Goal: Information Seeking & Learning: Compare options

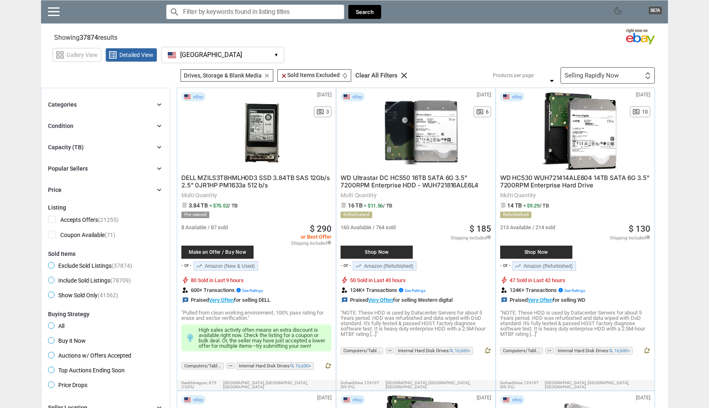
click at [135, 146] on div "Capacity (TB) chevron_right" at bounding box center [105, 147] width 115 height 10
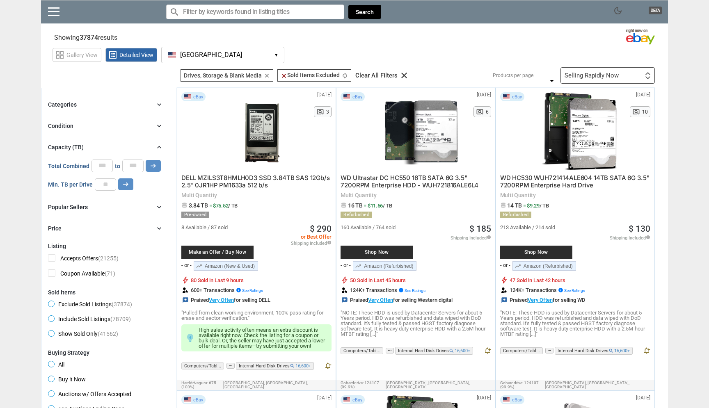
click at [135, 146] on div "Capacity (TB) chevron_right" at bounding box center [105, 147] width 115 height 10
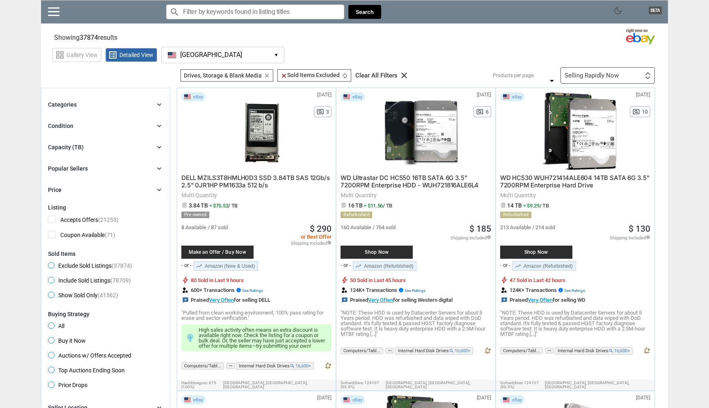
click at [138, 102] on div "Categories chevron_right" at bounding box center [105, 105] width 115 height 10
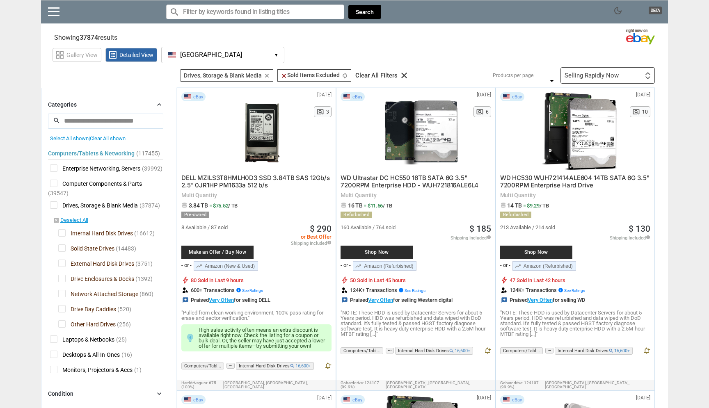
click at [73, 225] on div "Computers/Tablets & Networking (117455) [L1] Enterprise Networking, Servers (39…" at bounding box center [105, 260] width 115 height 236
click at [74, 222] on link "disabled_by_default Deselect All" at bounding box center [70, 220] width 35 height 7
click at [76, 249] on span "Solid State Drives" at bounding box center [86, 250] width 56 height 10
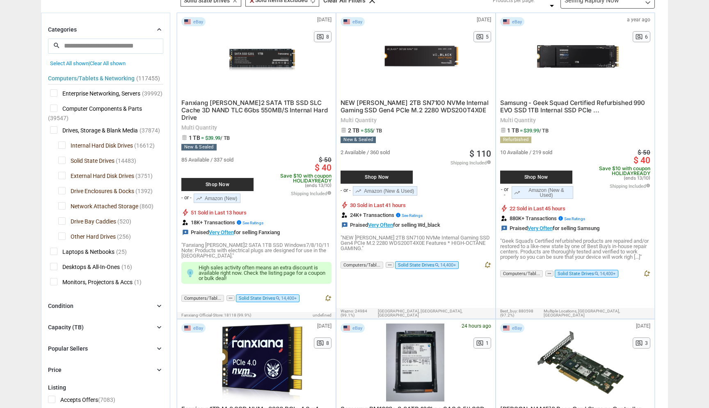
scroll to position [77, 0]
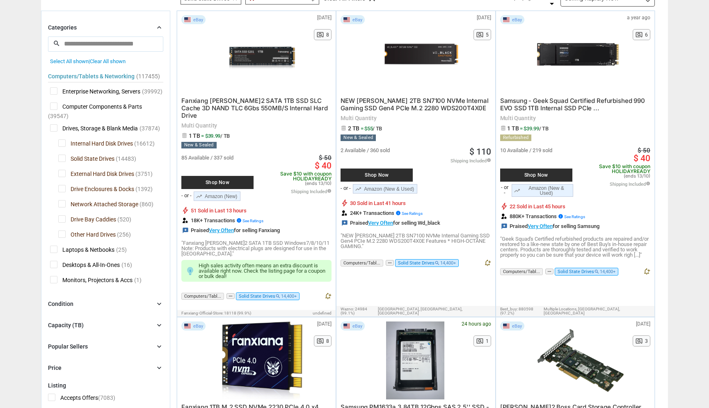
click at [79, 325] on div "Capacity (TB)" at bounding box center [66, 325] width 36 height 8
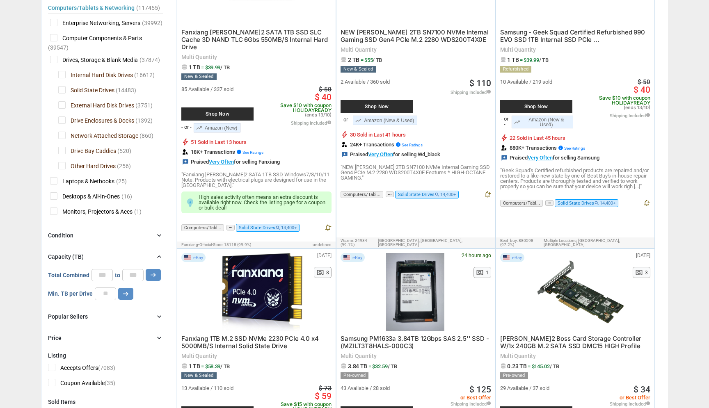
scroll to position [146, 0]
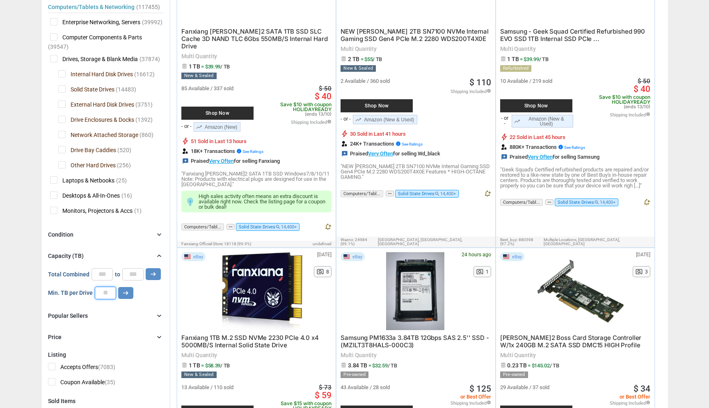
click at [103, 295] on input "number" at bounding box center [105, 293] width 21 height 12
type input "*"
click at [130, 294] on button "arrow_right_alt" at bounding box center [125, 293] width 15 height 12
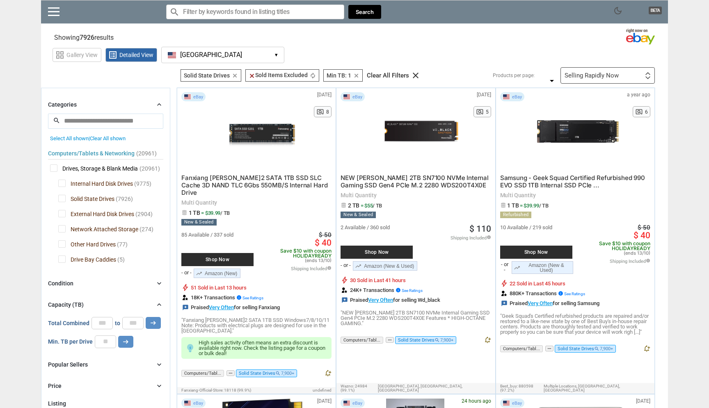
click at [616, 71] on div "Selling Rapidly Now First or Last Chance to Buy Recently Listed Selling Rapidly…" at bounding box center [608, 75] width 94 height 16
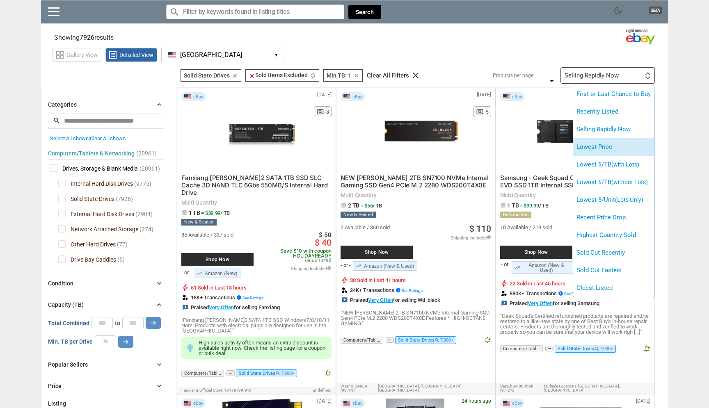
click at [618, 149] on li "Lowest Price" at bounding box center [613, 147] width 81 height 18
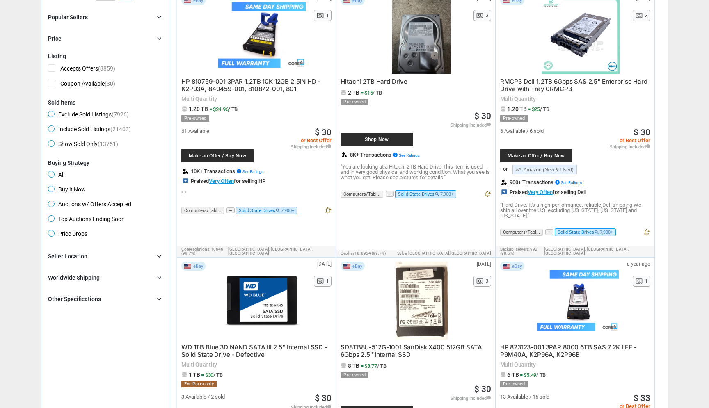
scroll to position [351, 0]
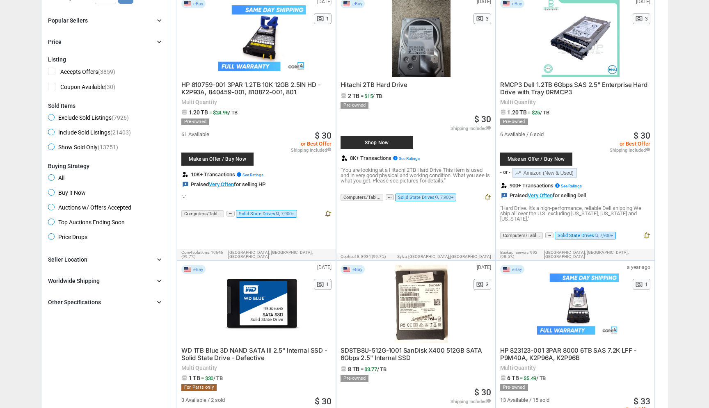
click at [125, 279] on div "Worldwide Shipping chevron_right" at bounding box center [105, 281] width 115 height 10
click at [126, 261] on div "Seller Location chevron_right" at bounding box center [105, 260] width 115 height 10
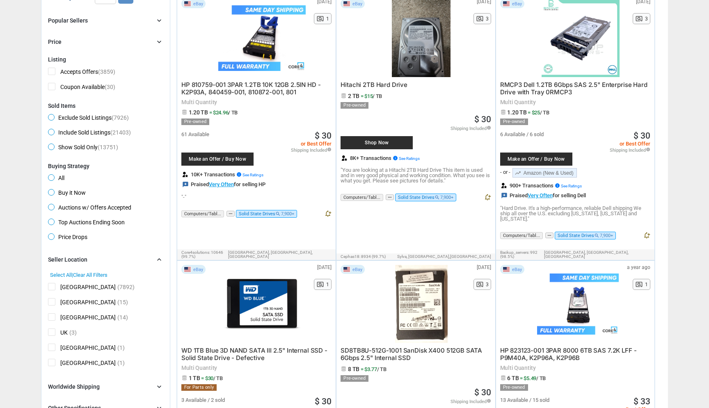
click at [94, 290] on div "[GEOGRAPHIC_DATA] (7892)" at bounding box center [105, 288] width 115 height 10
click at [117, 287] on span "(7892)" at bounding box center [125, 287] width 17 height 7
click at [55, 287] on span "[GEOGRAPHIC_DATA]" at bounding box center [82, 288] width 68 height 10
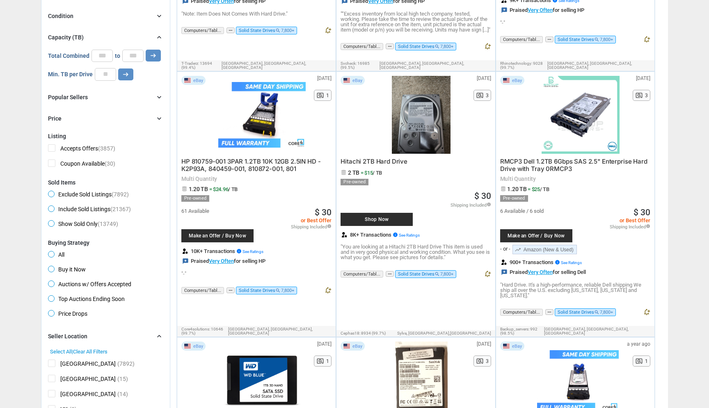
scroll to position [270, 0]
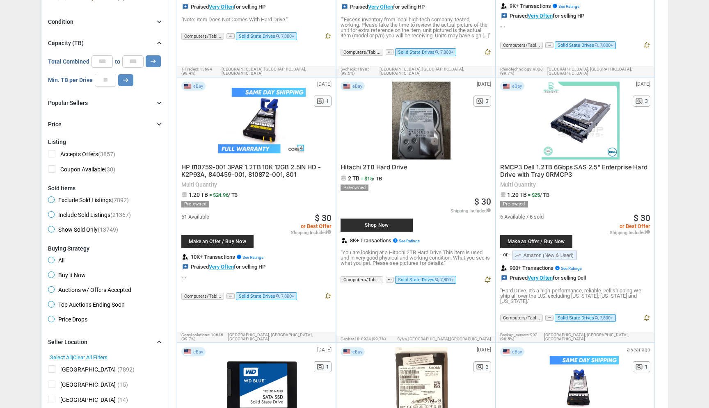
click at [119, 291] on span "Auctions w/ Offers Accepted" at bounding box center [89, 291] width 83 height 10
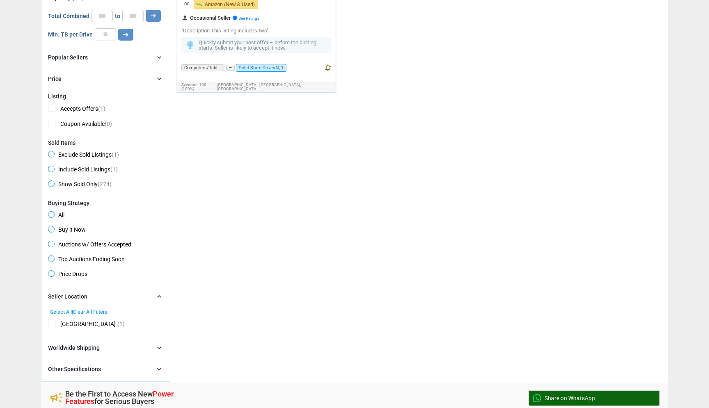
scroll to position [271, 0]
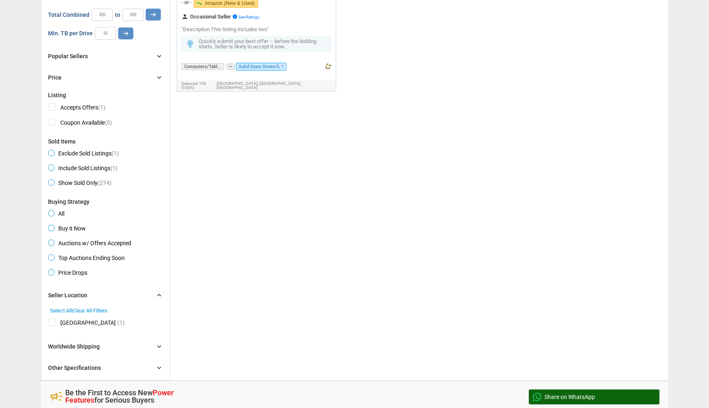
click at [62, 214] on span "All" at bounding box center [56, 215] width 16 height 10
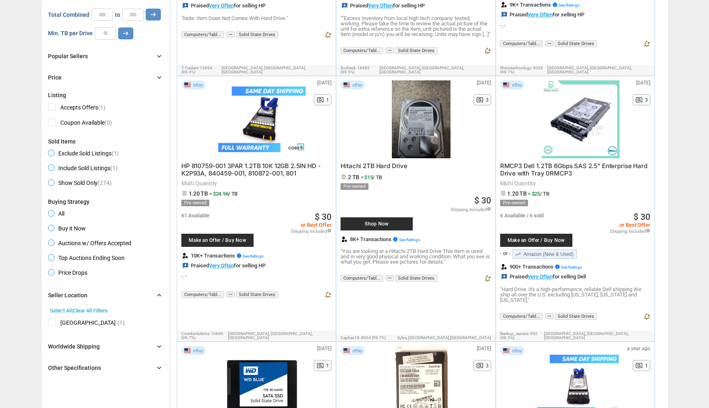
click at [75, 114] on div "Listing Accepts Offers (1) Coupon Available (0) Sold Items Exclude Sold Listing…" at bounding box center [105, 140] width 115 height 97
click at [56, 111] on span "Accepts Offers (1)" at bounding box center [76, 108] width 57 height 10
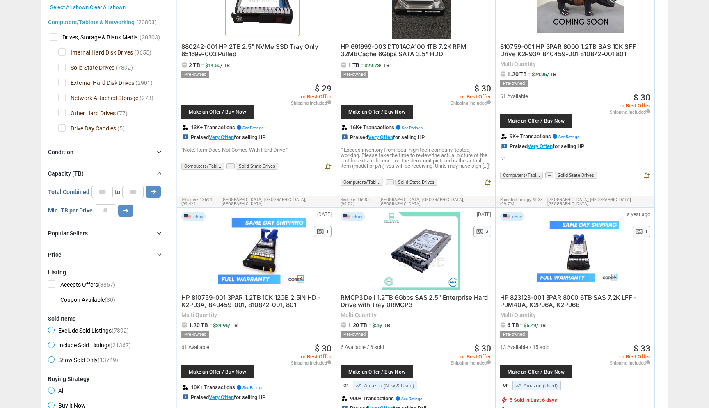
scroll to position [206, 0]
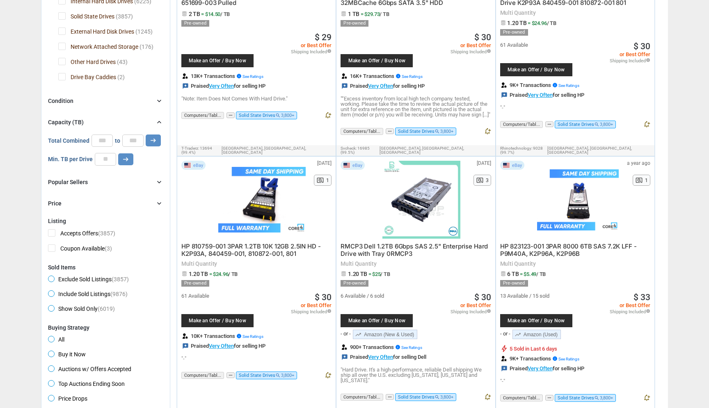
click at [68, 229] on span "Accepts Offers (3857)" at bounding box center [81, 234] width 67 height 10
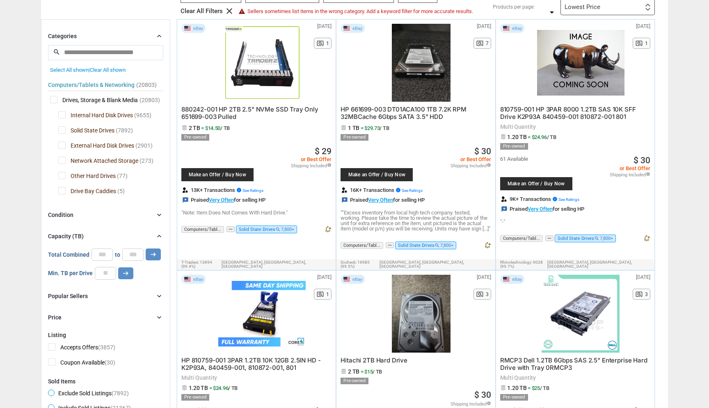
scroll to position [83, 0]
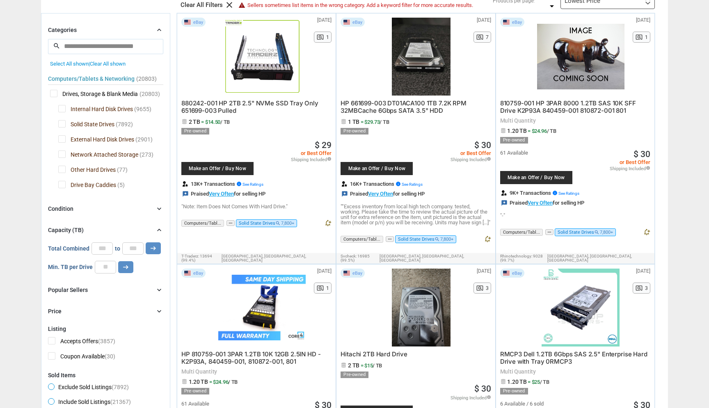
click at [123, 228] on div "Capacity (TB) chevron_right" at bounding box center [105, 230] width 115 height 10
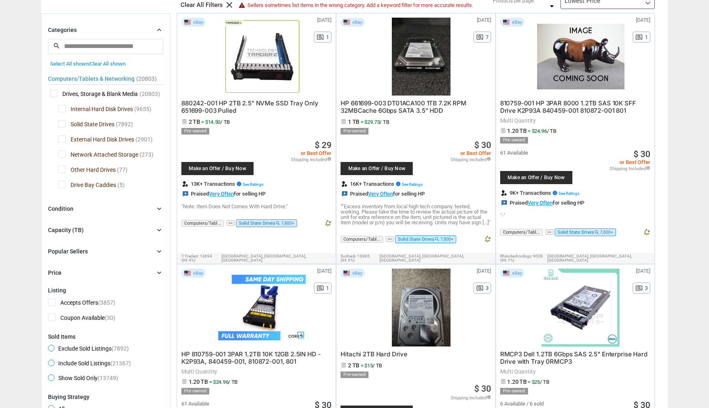
click at [121, 251] on div "Popular Sellers chevron_right" at bounding box center [105, 252] width 115 height 10
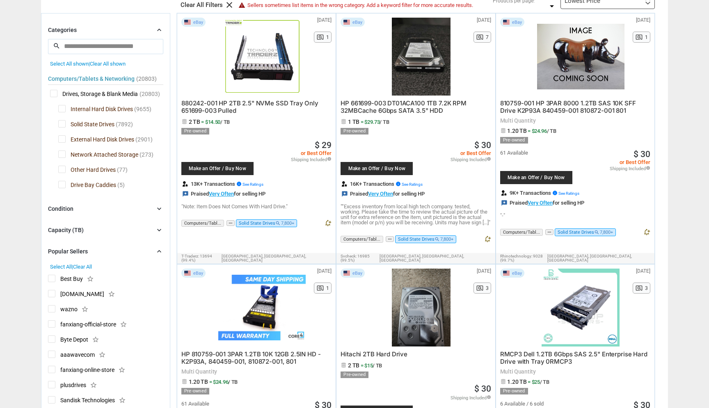
click at [121, 251] on div "Popular Sellers chevron_right" at bounding box center [105, 252] width 115 height 10
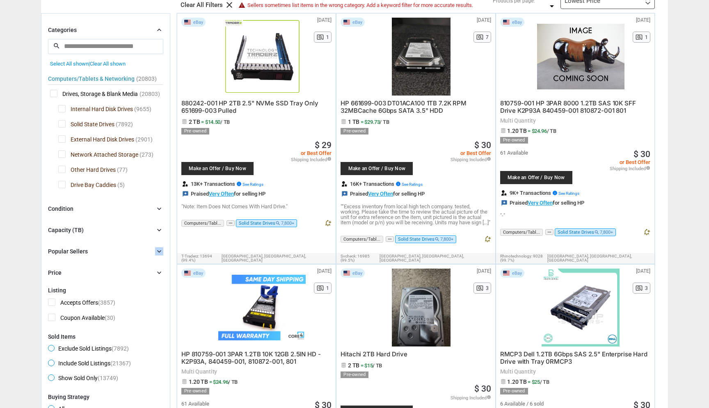
click at [121, 251] on div "Popular Sellers chevron_right" at bounding box center [105, 252] width 115 height 10
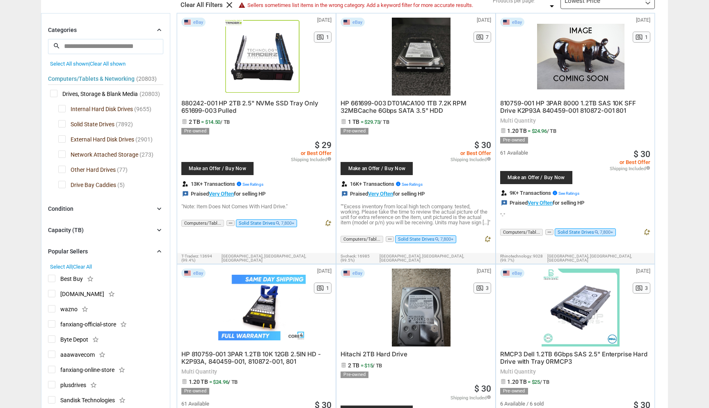
click at [121, 251] on div "Popular Sellers chevron_right" at bounding box center [105, 252] width 115 height 10
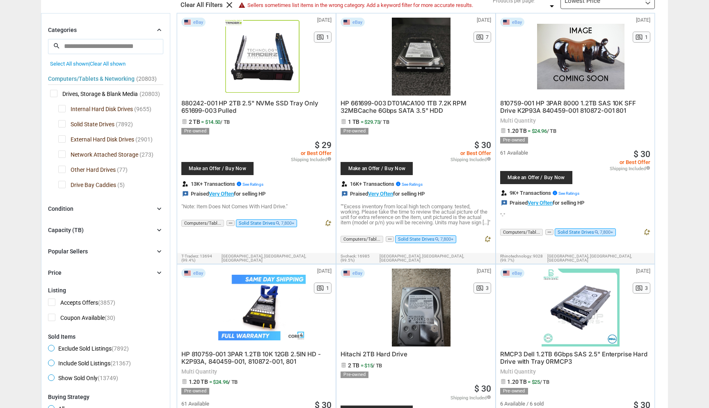
click at [116, 283] on form "Categories chevron_right search close Select All shown | Clear All shown Comput…" at bounding box center [105, 334] width 115 height 619
click at [117, 272] on div "Price chevron_right" at bounding box center [105, 273] width 115 height 10
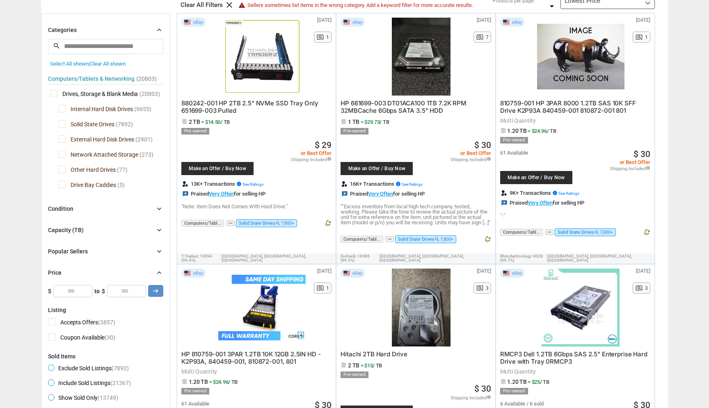
click at [117, 272] on div "Price chevron_right" at bounding box center [105, 273] width 115 height 10
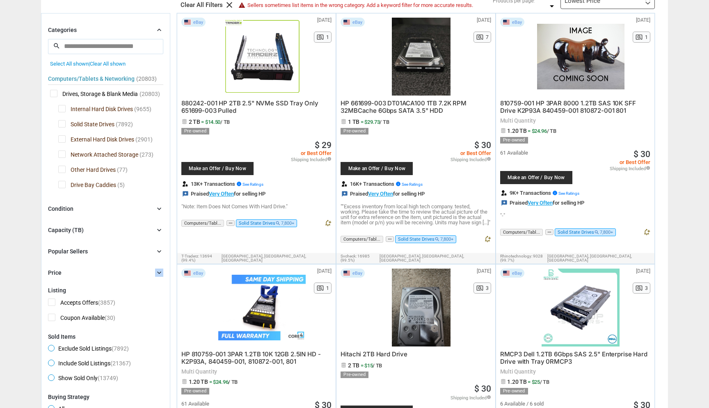
click at [117, 272] on div "Price chevron_right" at bounding box center [105, 273] width 115 height 10
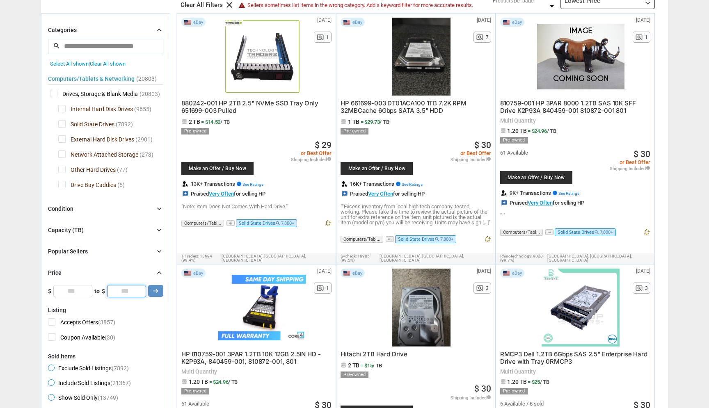
click at [127, 295] on input "*" at bounding box center [126, 291] width 39 height 12
click at [122, 208] on div "Condition chevron_right" at bounding box center [105, 209] width 115 height 10
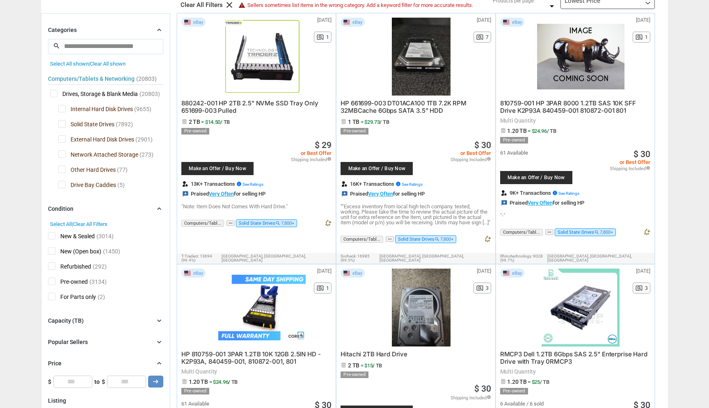
click at [122, 208] on div "Condition chevron_right" at bounding box center [105, 209] width 115 height 10
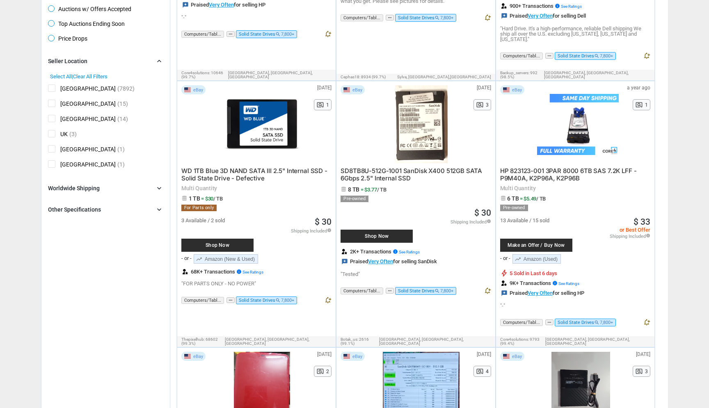
scroll to position [0, 0]
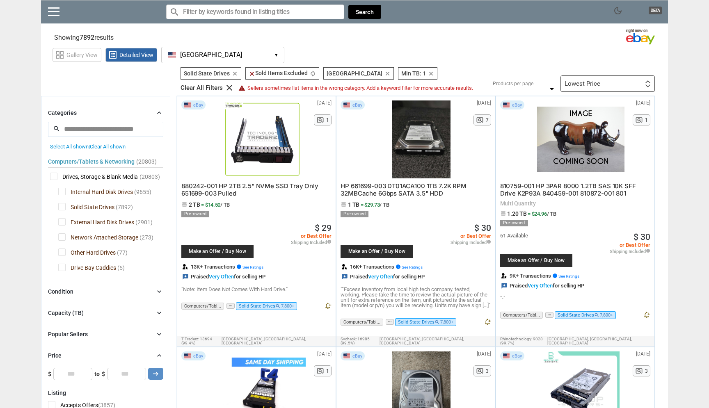
click at [632, 89] on div "Lowest Price First or Last Chance to Buy Recently Listed Selling Rapidly Now Lo…" at bounding box center [608, 84] width 94 height 16
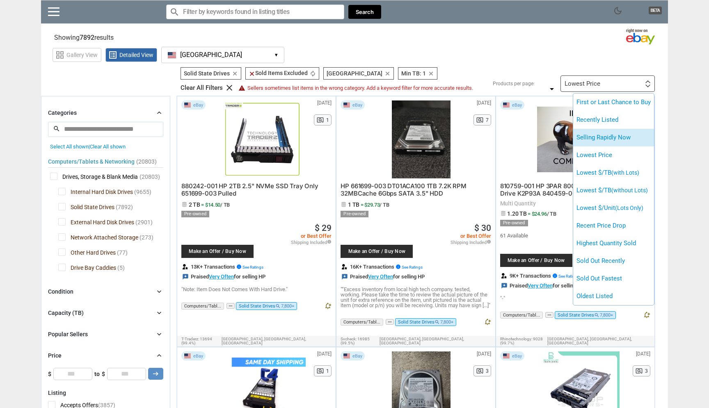
click at [623, 137] on li "Selling Rapidly Now" at bounding box center [613, 138] width 81 height 18
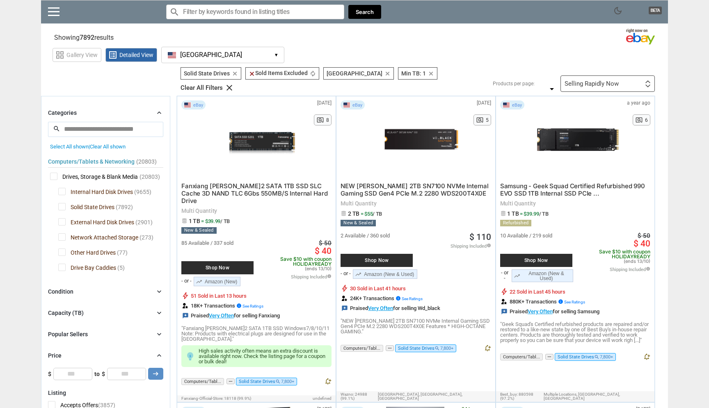
click at [102, 287] on div "Condition chevron_right" at bounding box center [105, 292] width 115 height 10
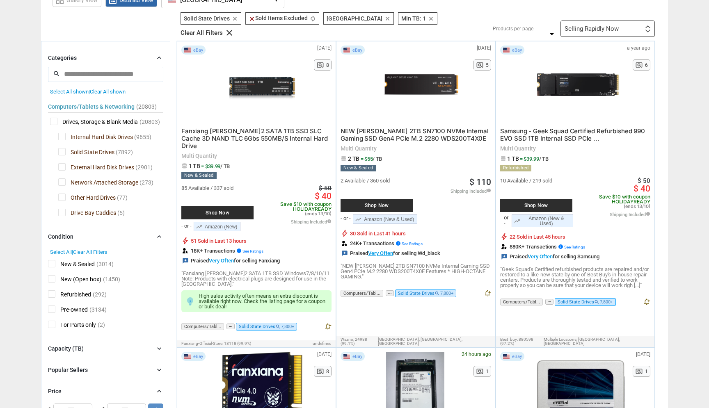
scroll to position [71, 0]
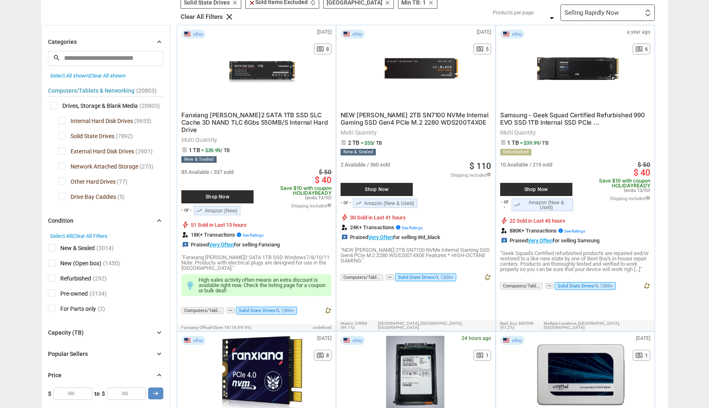
click at [95, 275] on span "(292)" at bounding box center [100, 278] width 14 height 7
click at [62, 275] on span "Refurbished" at bounding box center [69, 280] width 43 height 10
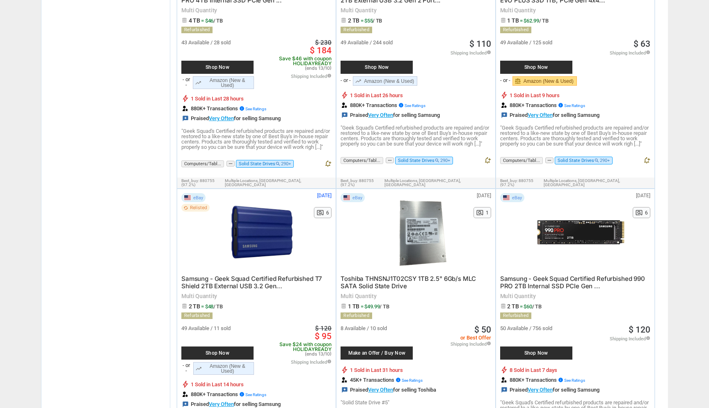
scroll to position [782, 0]
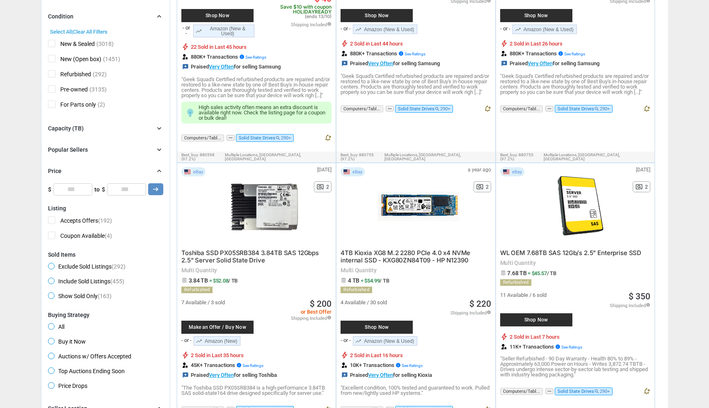
scroll to position [0, 0]
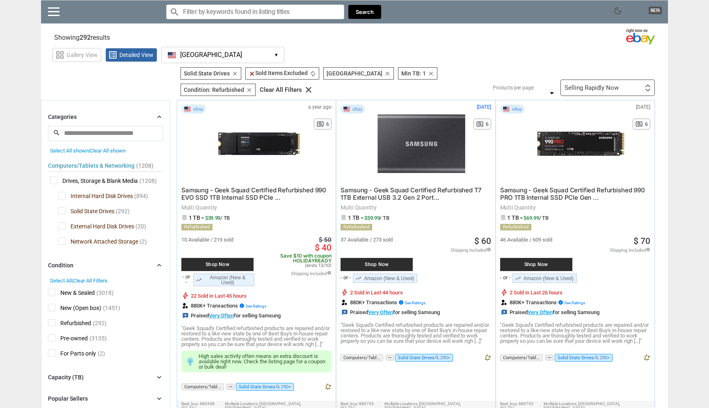
click at [582, 85] on div "Selling Rapidly Now" at bounding box center [592, 88] width 54 height 6
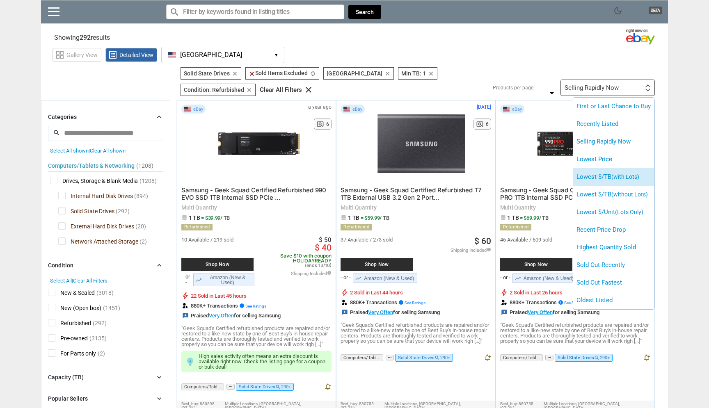
click at [634, 177] on li "Lowest $/TB (with Lots)" at bounding box center [613, 177] width 81 height 18
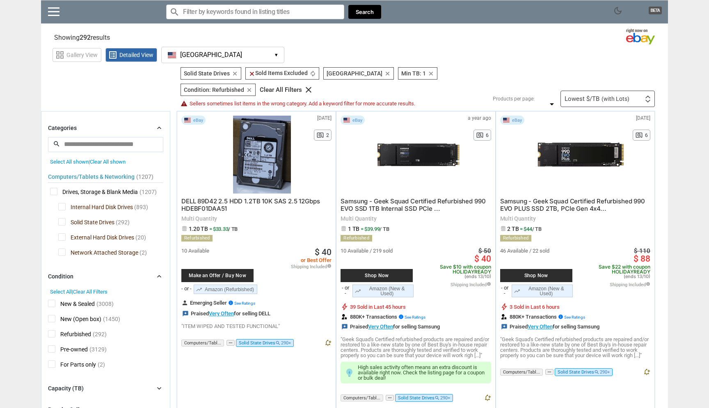
click at [601, 91] on div "Lowest $/TB (with Lots) First or Last Chance to Buy Recently Listed Selling Rap…" at bounding box center [608, 99] width 94 height 16
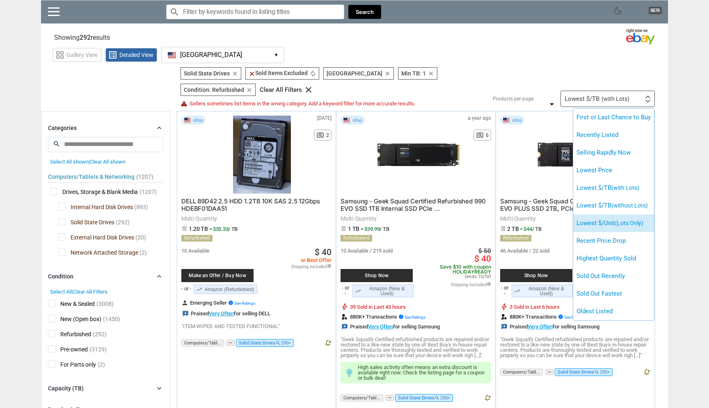
click at [639, 215] on li "Lowest $/Unit (Lots Only)" at bounding box center [613, 224] width 81 height 18
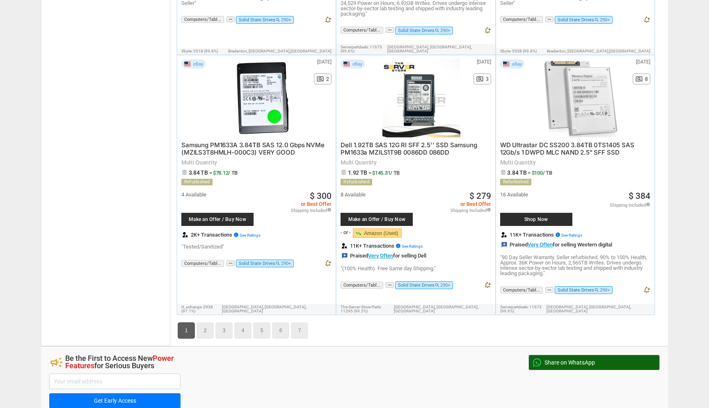
scroll to position [4050, 0]
click at [201, 322] on link "2" at bounding box center [205, 330] width 17 height 16
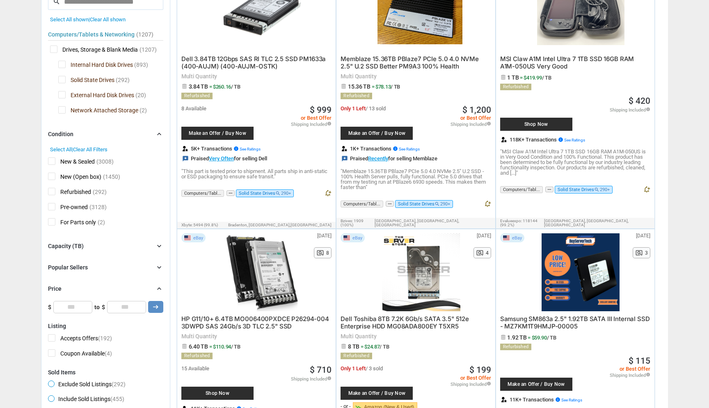
scroll to position [186, 0]
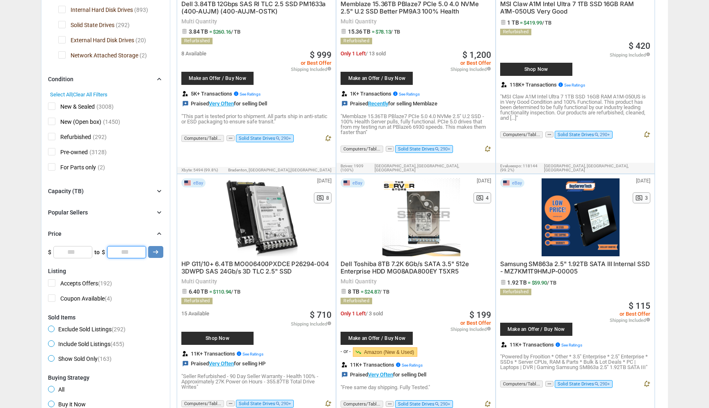
drag, startPoint x: 132, startPoint y: 249, endPoint x: 110, endPoint y: 245, distance: 22.4
click at [110, 246] on input "*" at bounding box center [126, 252] width 39 height 12
click at [156, 249] on icon "arrow_right_alt" at bounding box center [156, 252] width 8 height 8
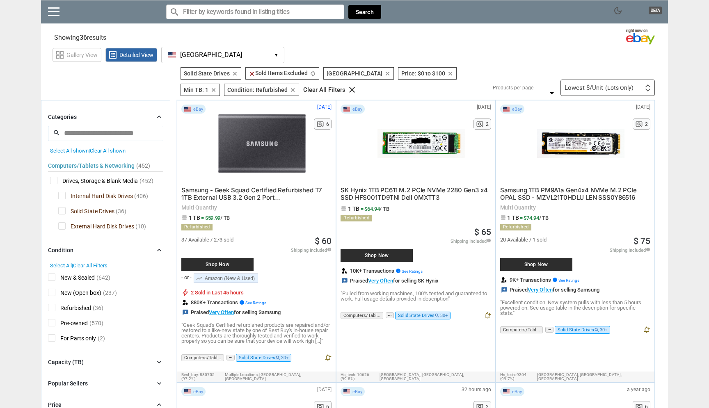
click at [630, 87] on span "(Lots Only)" at bounding box center [619, 88] width 28 height 6
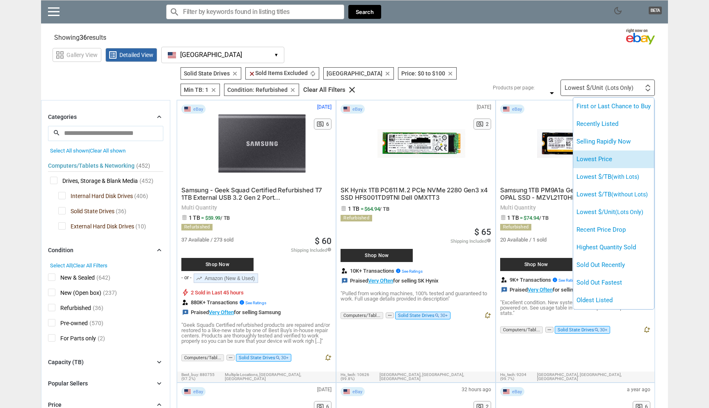
click at [617, 152] on li "Lowest Price" at bounding box center [613, 160] width 81 height 18
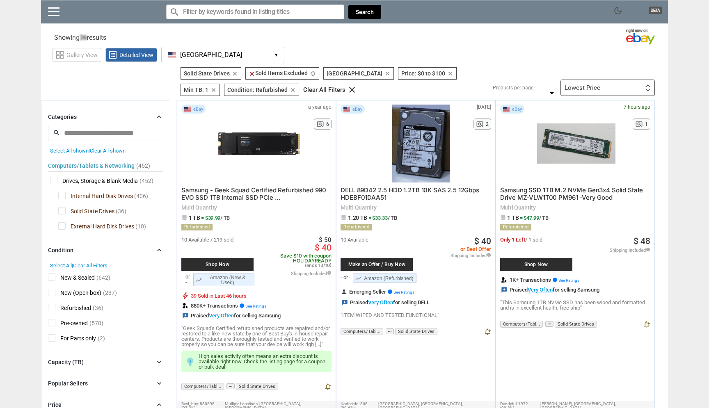
type input "***"
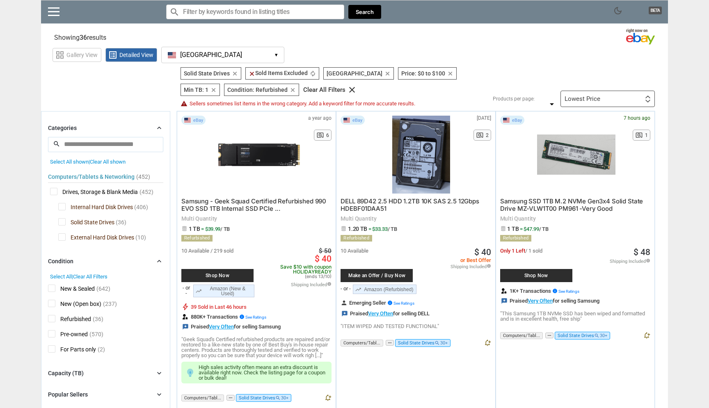
click at [290, 92] on icon "clear" at bounding box center [293, 90] width 6 height 6
